Goal: Transaction & Acquisition: Purchase product/service

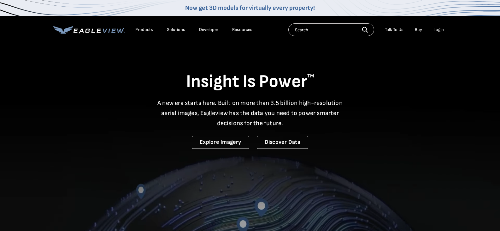
click at [440, 28] on div "Login" at bounding box center [438, 30] width 10 height 6
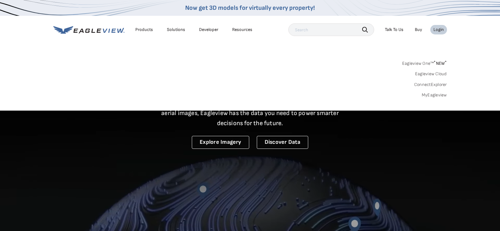
click at [438, 95] on link "MyEagleview" at bounding box center [434, 95] width 25 height 6
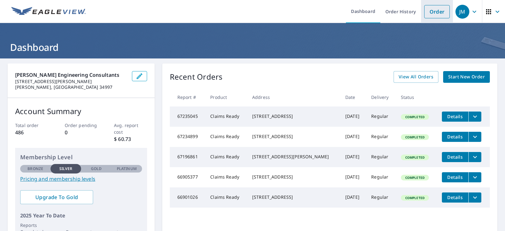
click at [435, 8] on link "Order" at bounding box center [437, 11] width 26 height 13
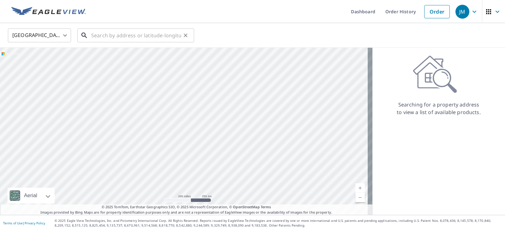
click at [93, 38] on input "text" at bounding box center [136, 35] width 90 height 18
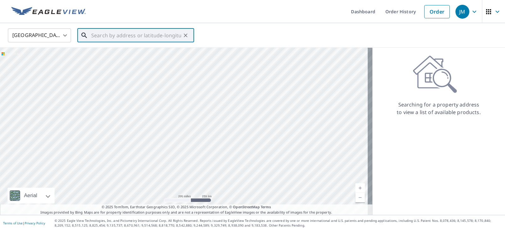
paste input "[STREET_ADDRESS][PERSON_NAME]"
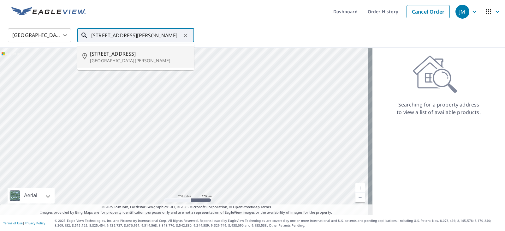
click at [125, 54] on span "[STREET_ADDRESS]" at bounding box center [139, 54] width 99 height 8
type input "[STREET_ADDRESS][PERSON_NAME]"
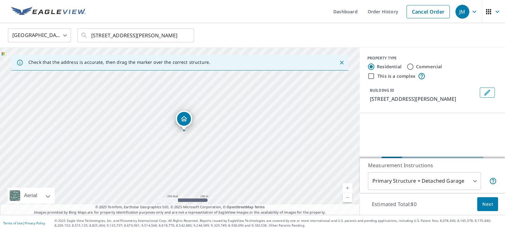
scroll to position [0, 0]
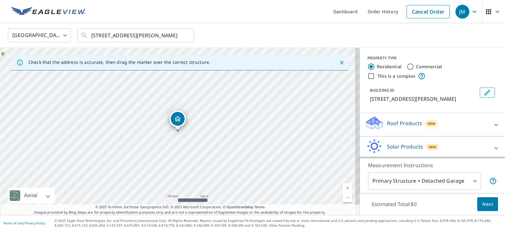
click at [492, 125] on icon at bounding box center [496, 125] width 8 height 8
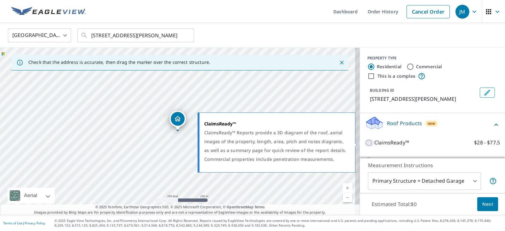
click at [365, 142] on input "ClaimsReady™ $28 - $77.5" at bounding box center [369, 143] width 9 height 8
checkbox input "true"
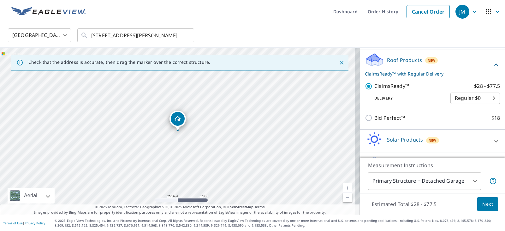
scroll to position [81, 0]
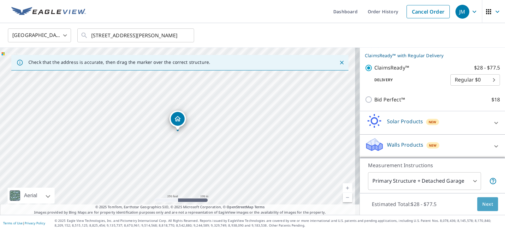
click at [484, 200] on span "Next" at bounding box center [487, 204] width 11 height 8
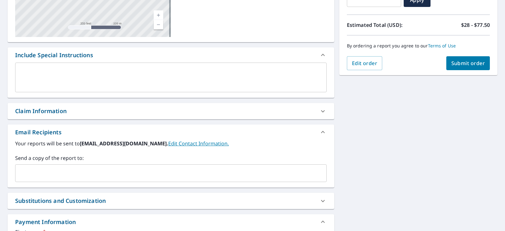
scroll to position [158, 0]
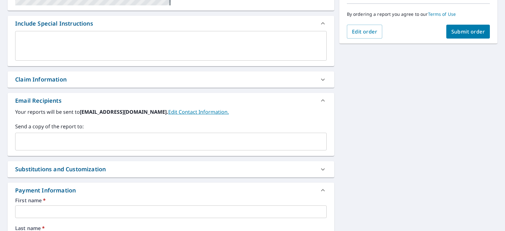
click at [34, 139] on input "text" at bounding box center [166, 141] width 296 height 12
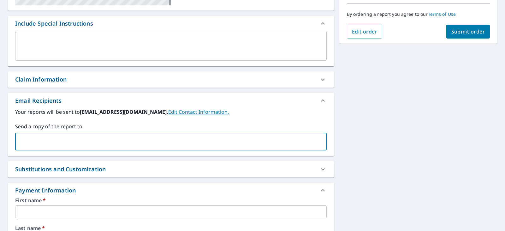
type input "[EMAIL_ADDRESS][DOMAIN_NAME]"
type input "[PERSON_NAME]"
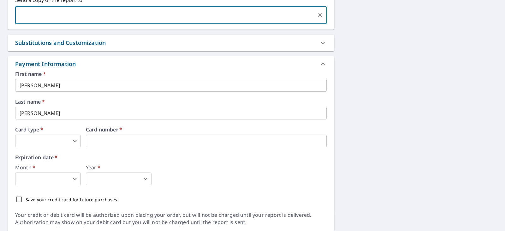
click at [42, 143] on body "JM JM Dashboard Order History Cancel Order JM Dashboard / Finalize Order Finali…" at bounding box center [252, 115] width 505 height 231
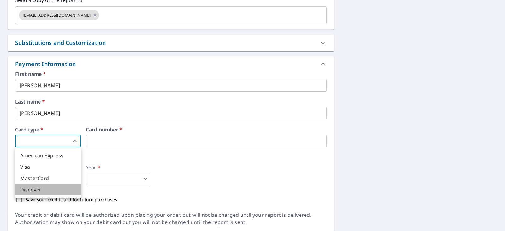
drag, startPoint x: 33, startPoint y: 187, endPoint x: 77, endPoint y: 160, distance: 52.1
click at [36, 186] on li "Discover" at bounding box center [48, 189] width 66 height 11
type input "4"
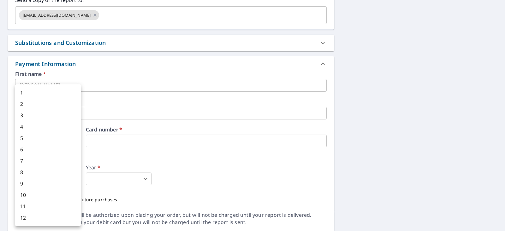
click at [39, 181] on body "JM JM Dashboard Order History Cancel Order JM Dashboard / Finalize Order Finali…" at bounding box center [252, 115] width 505 height 231
click at [28, 194] on li "10" at bounding box center [48, 194] width 66 height 11
type input "10"
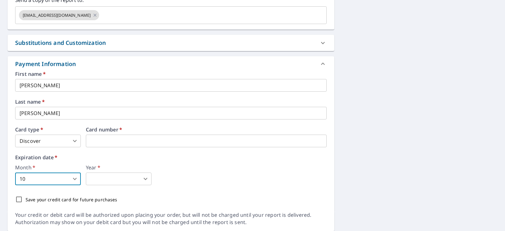
click at [91, 176] on body "JM JM Dashboard Order History Cancel Order JM Dashboard / Finalize Order Finali…" at bounding box center [252, 115] width 505 height 231
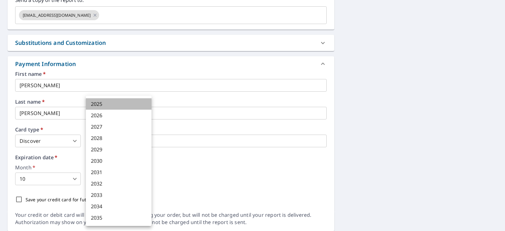
drag, startPoint x: 97, startPoint y: 102, endPoint x: 243, endPoint y: 114, distance: 146.5
click at [97, 102] on li "2025" at bounding box center [119, 103] width 66 height 11
type input "2025"
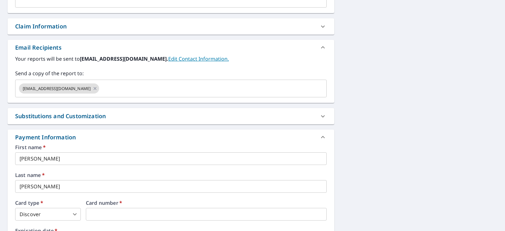
scroll to position [148, 0]
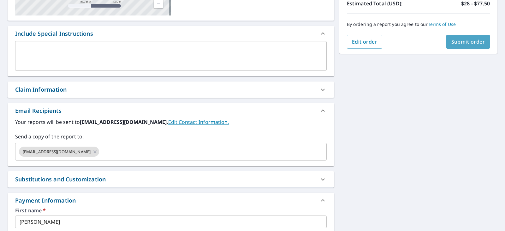
click at [464, 39] on span "Submit order" at bounding box center [468, 41] width 34 height 7
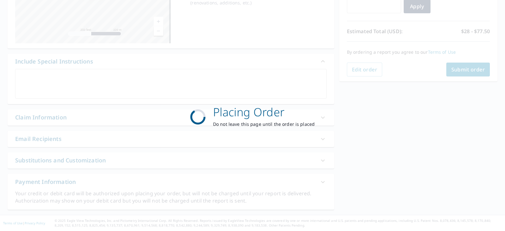
scroll to position [120, 0]
